Goal: Information Seeking & Learning: Learn about a topic

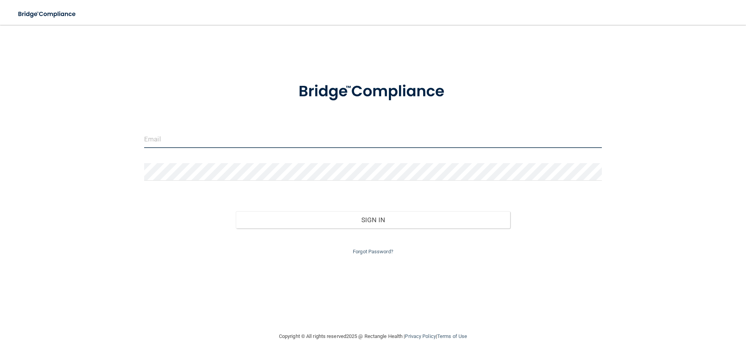
click at [202, 139] on input "email" at bounding box center [373, 139] width 458 height 17
click at [242, 97] on div at bounding box center [372, 91] width 469 height 40
click at [187, 142] on input "email" at bounding box center [373, 139] width 458 height 17
type input "[EMAIL_ADDRESS][DOMAIN_NAME]"
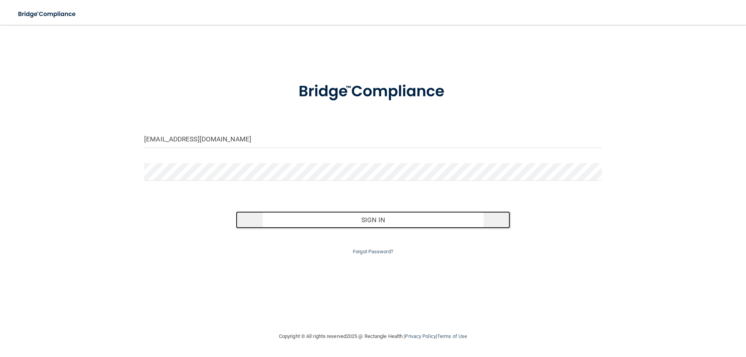
click at [383, 223] on button "Sign In" at bounding box center [373, 219] width 275 height 17
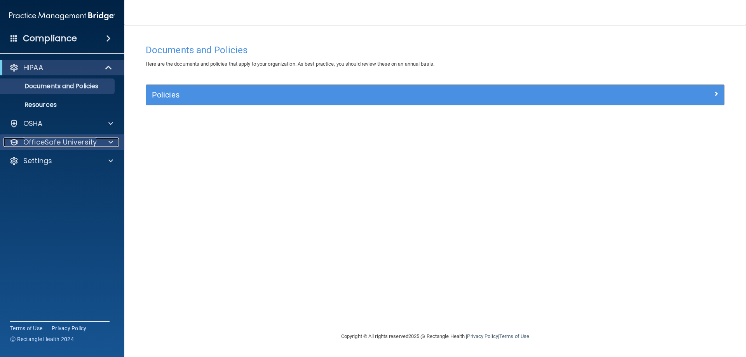
click at [81, 145] on p "OfficeSafe University" at bounding box center [59, 142] width 73 height 9
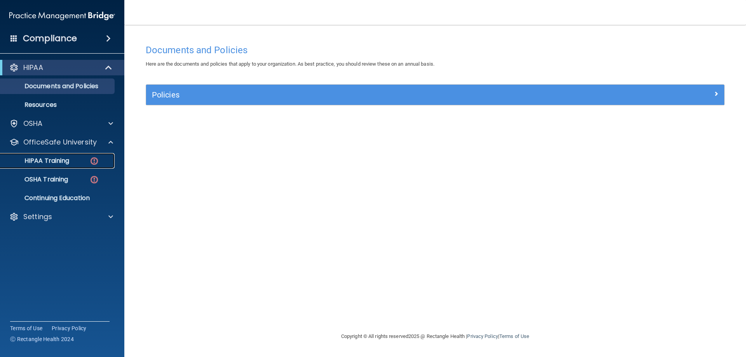
click at [81, 157] on div "HIPAA Training" at bounding box center [58, 161] width 106 height 8
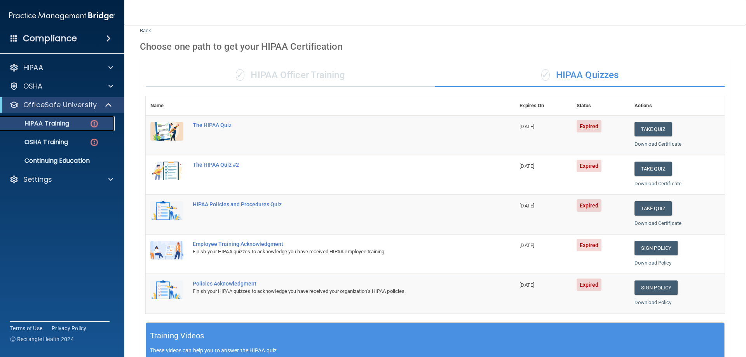
scroll to position [39, 0]
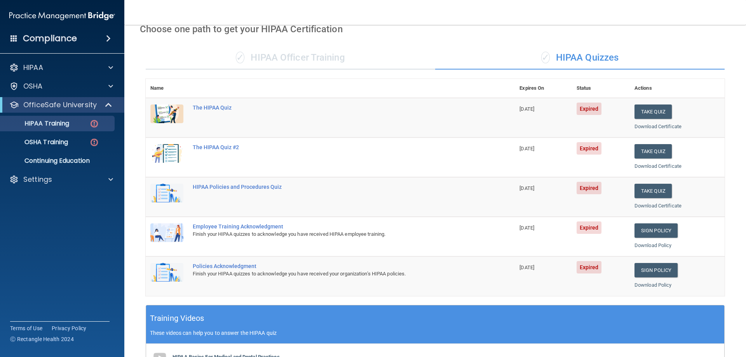
click at [294, 57] on div "✓ HIPAA Officer Training" at bounding box center [290, 57] width 289 height 23
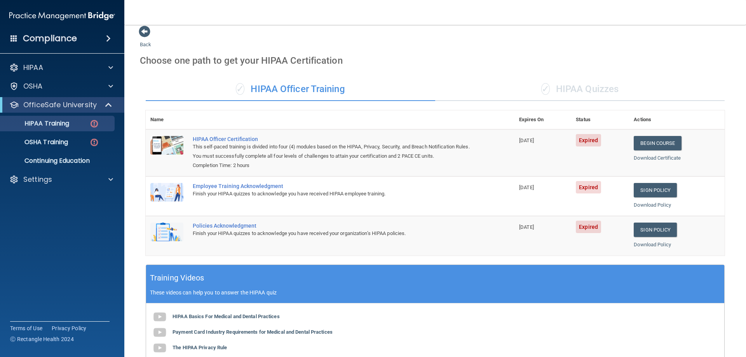
scroll to position [1, 0]
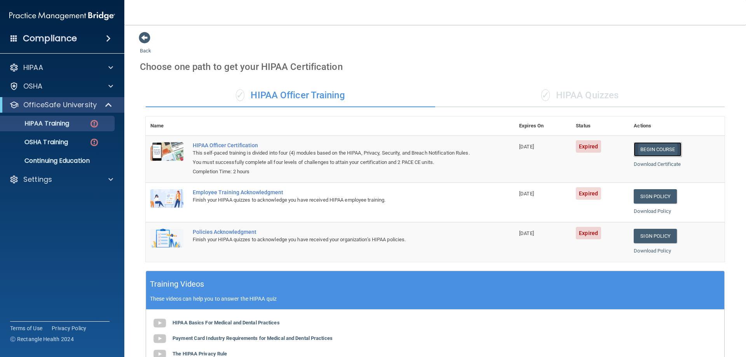
click at [662, 148] on link "Begin Course" at bounding box center [657, 149] width 47 height 14
